Goal: Find specific page/section: Find specific page/section

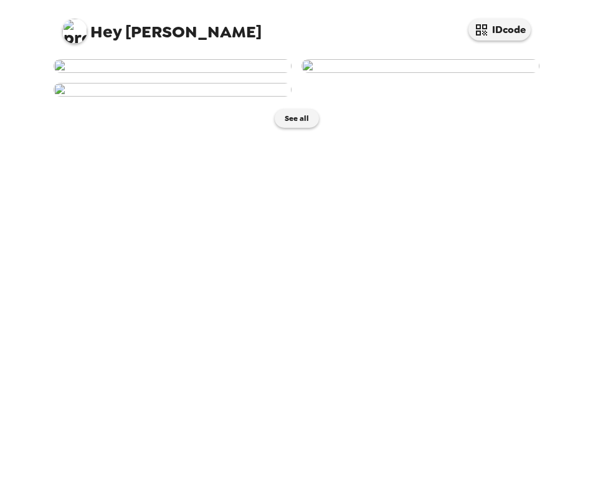
click at [262, 73] on img at bounding box center [173, 66] width 238 height 14
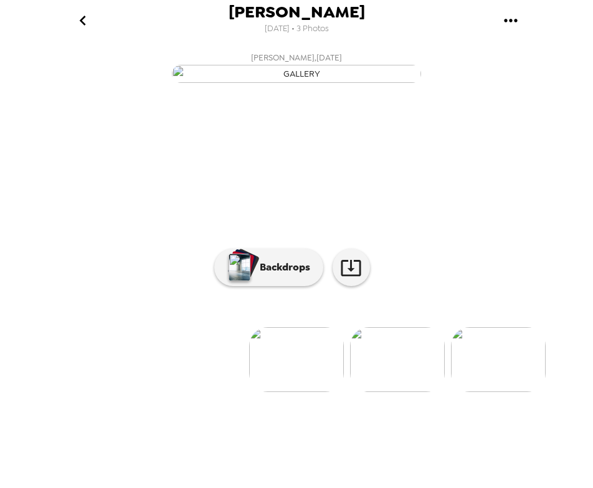
scroll to position [66, 0]
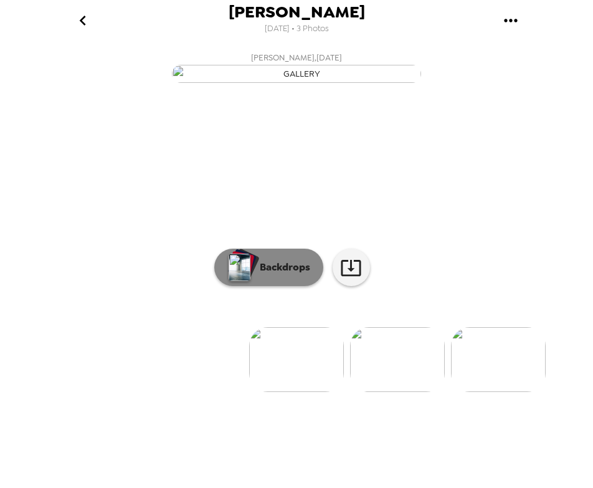
click at [295, 275] on p "Backdrops" at bounding box center [282, 267] width 57 height 15
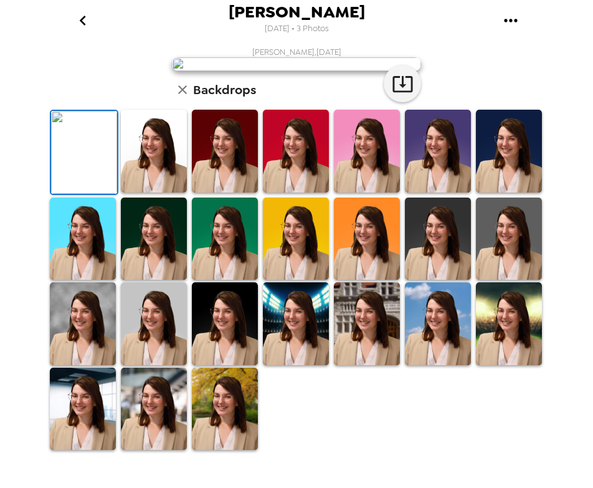
scroll to position [260, 0]
click at [230, 423] on img at bounding box center [225, 409] width 66 height 83
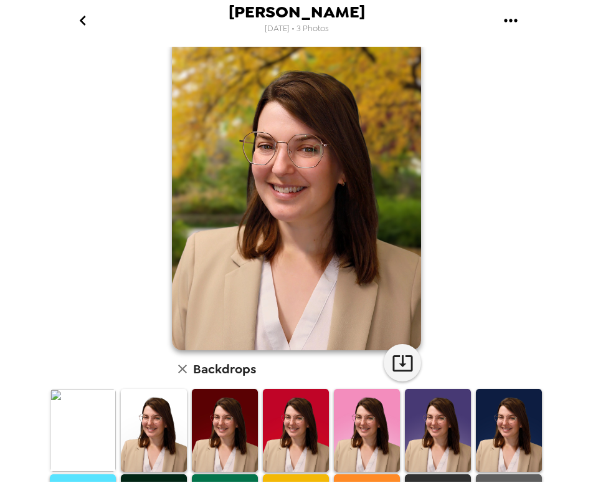
scroll to position [0, 0]
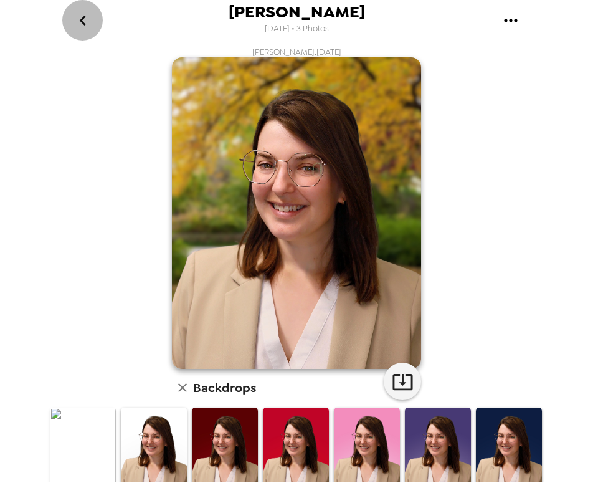
click at [78, 21] on icon "go back" at bounding box center [83, 21] width 20 height 20
